Goal: Task Accomplishment & Management: Complete application form

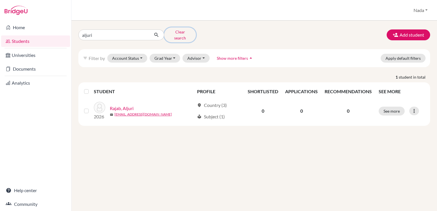
click at [183, 35] on button "Clear search" at bounding box center [180, 34] width 32 height 15
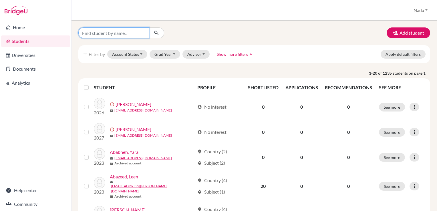
click at [109, 34] on input "Find student by name..." at bounding box center [113, 32] width 71 height 11
type input "zayed"
click button "submit" at bounding box center [156, 32] width 15 height 11
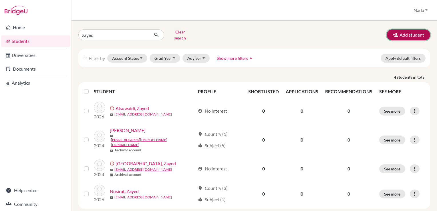
click at [409, 35] on button "Add student" at bounding box center [408, 34] width 43 height 11
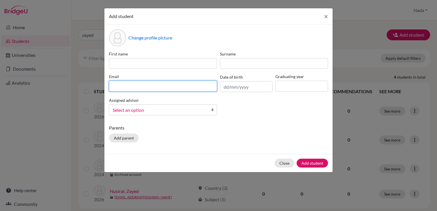
click at [121, 91] on input at bounding box center [163, 86] width 108 height 11
paste input "[EMAIL_ADDRESS][PERSON_NAME][DOMAIN_NAME]"
type input "[EMAIL_ADDRESS][PERSON_NAME][DOMAIN_NAME]"
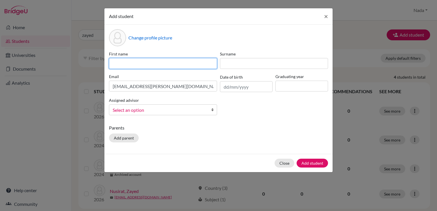
click at [112, 62] on input at bounding box center [163, 63] width 108 height 11
type input "Zayed"
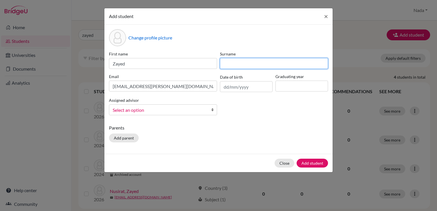
click at [225, 62] on input at bounding box center [274, 63] width 108 height 11
type input "[PERSON_NAME]"
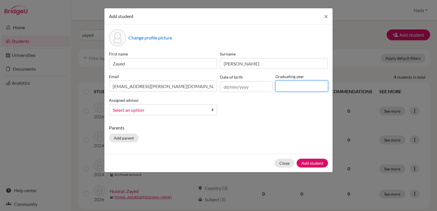
click at [289, 87] on input at bounding box center [301, 86] width 53 height 11
type input "2026"
click at [165, 113] on span "Select an option" at bounding box center [159, 109] width 93 height 7
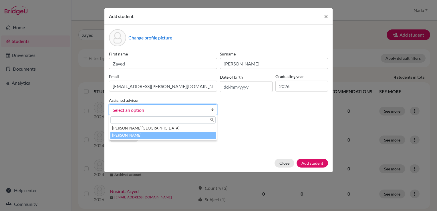
click at [143, 134] on li "[PERSON_NAME]" at bounding box center [162, 135] width 105 height 7
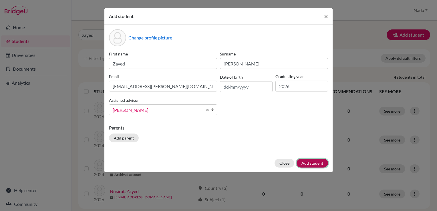
drag, startPoint x: 307, startPoint y: 162, endPoint x: 295, endPoint y: 150, distance: 16.8
click at [307, 162] on button "Add student" at bounding box center [312, 163] width 31 height 9
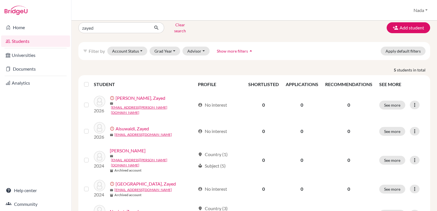
scroll to position [45, 0]
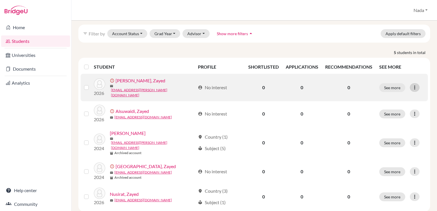
click at [413, 85] on icon at bounding box center [415, 88] width 6 height 6
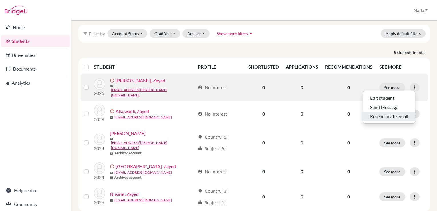
click at [381, 114] on button "Resend invite email" at bounding box center [389, 116] width 52 height 9
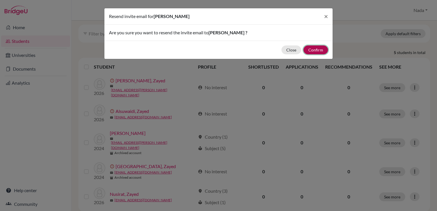
click at [322, 49] on button "Confirm" at bounding box center [315, 49] width 25 height 9
